Goal: Transaction & Acquisition: Obtain resource

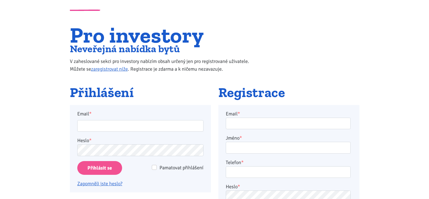
scroll to position [55, 0]
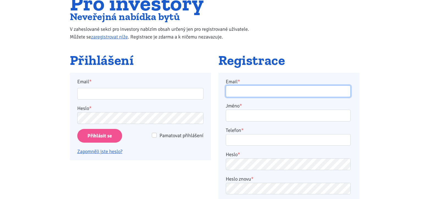
type input "kloubova.alena1@seznam.cz"
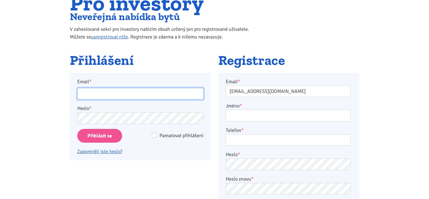
type input "kloubova.alena1@seznam.cz"
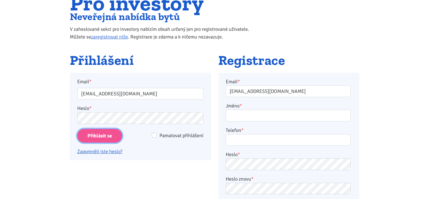
click at [98, 137] on input "Přihlásit se" at bounding box center [99, 136] width 45 height 14
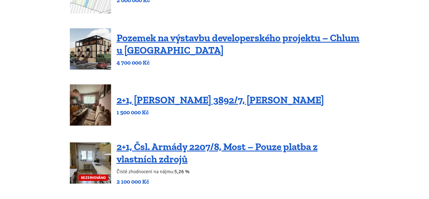
scroll to position [137, 0]
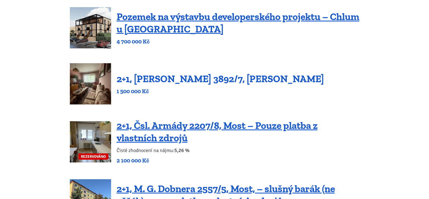
click at [135, 80] on link "2+1, [PERSON_NAME] 3892/7, [PERSON_NAME]" at bounding box center [220, 79] width 207 height 12
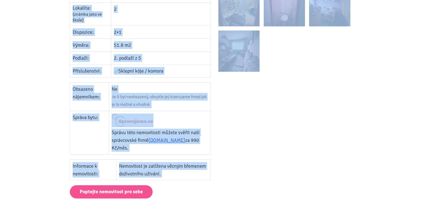
scroll to position [248, 0]
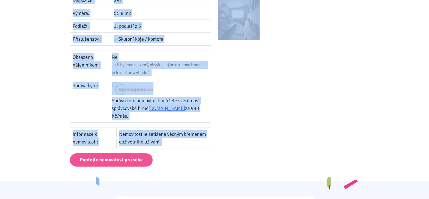
drag, startPoint x: 72, startPoint y: 11, endPoint x: 239, endPoint y: 153, distance: 219.1
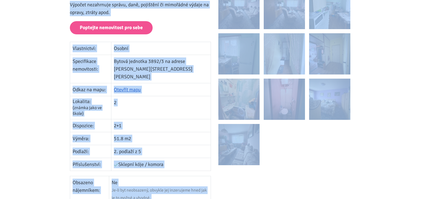
scroll to position [111, 0]
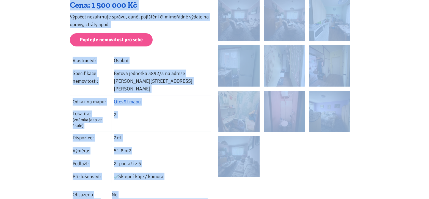
click at [171, 37] on p "Poptejte nemovitost pro sebe" at bounding box center [140, 39] width 141 height 13
click at [235, 29] on img at bounding box center [238, 20] width 41 height 41
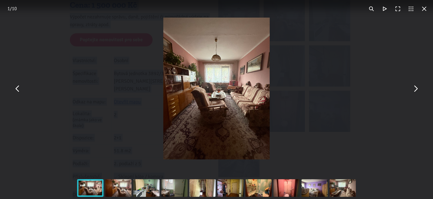
click at [415, 89] on button "You can close this modal content with the ESC key" at bounding box center [415, 88] width 13 height 13
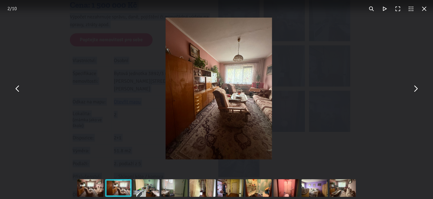
click at [415, 89] on button "You can close this modal content with the ESC key" at bounding box center [415, 88] width 13 height 13
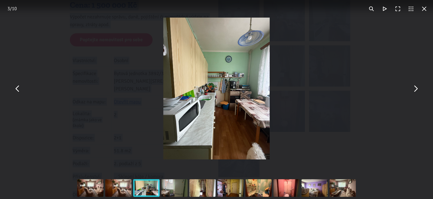
click at [416, 89] on button "You can close this modal content with the ESC key" at bounding box center [415, 88] width 13 height 13
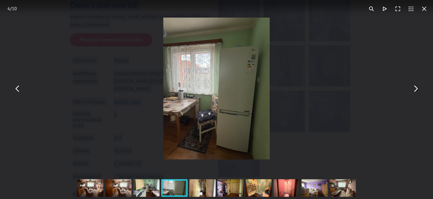
click at [416, 89] on button "You can close this modal content with the ESC key" at bounding box center [415, 88] width 13 height 13
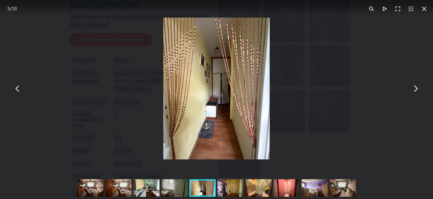
click at [416, 89] on button "You can close this modal content with the ESC key" at bounding box center [415, 88] width 13 height 13
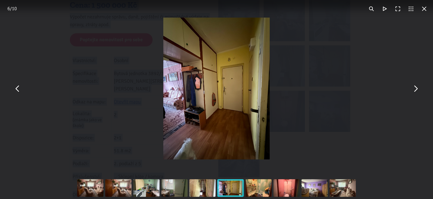
click at [416, 89] on button "You can close this modal content with the ESC key" at bounding box center [415, 88] width 13 height 13
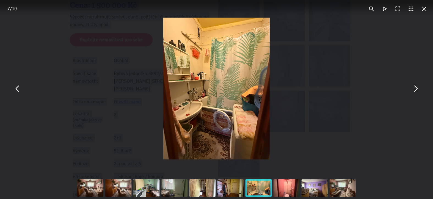
click at [416, 89] on button "You can close this modal content with the ESC key" at bounding box center [415, 88] width 13 height 13
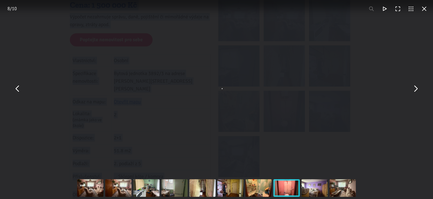
click at [423, 10] on button "You can close this modal content with the ESC key" at bounding box center [423, 8] width 13 height 13
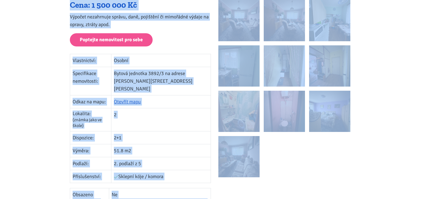
click at [189, 112] on td "2" at bounding box center [160, 119] width 99 height 23
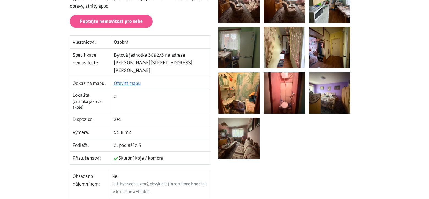
scroll to position [84, 0]
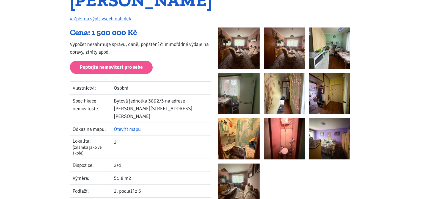
click at [135, 126] on link "Otevřít mapu" at bounding box center [127, 129] width 27 height 6
